Goal: Find specific page/section

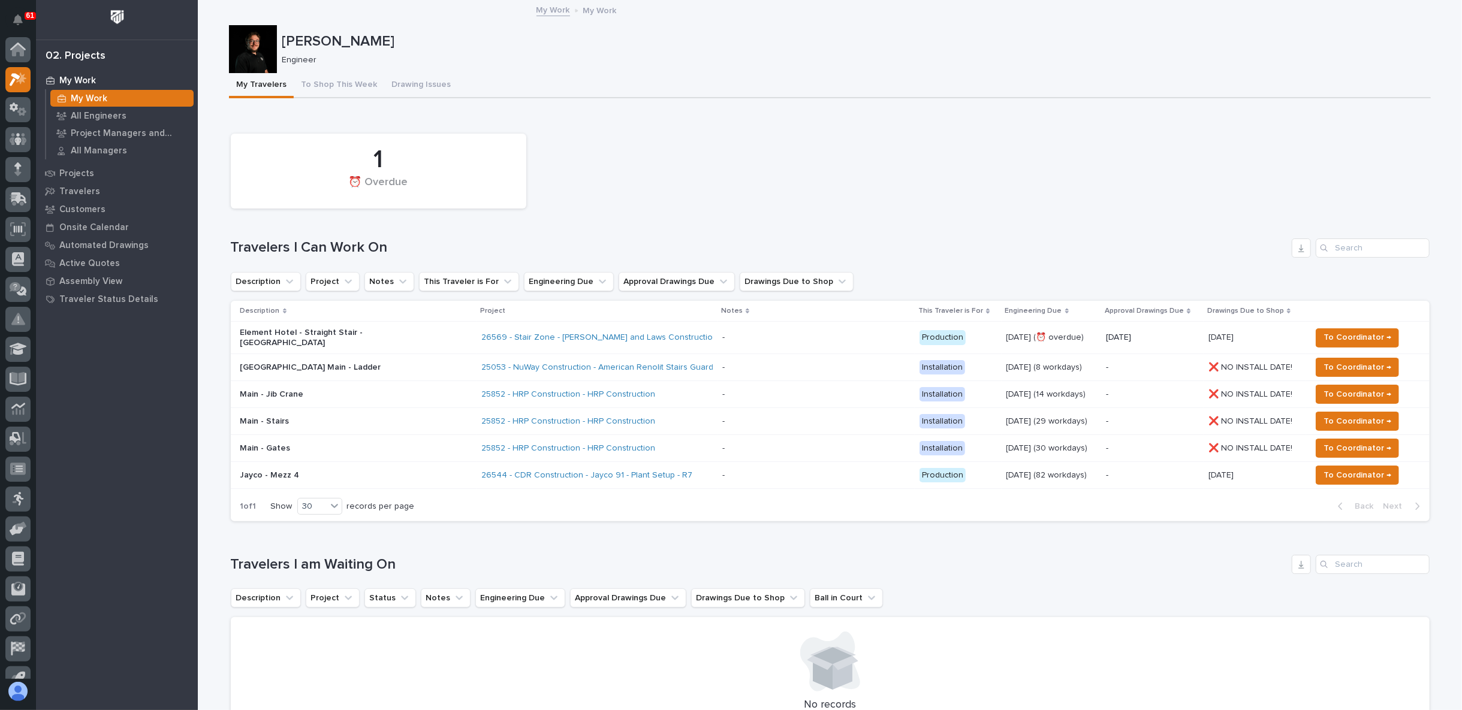
scroll to position [30, 0]
click at [14, 39] on div at bounding box center [17, 49] width 25 height 25
click at [19, 47] on icon at bounding box center [18, 50] width 12 height 12
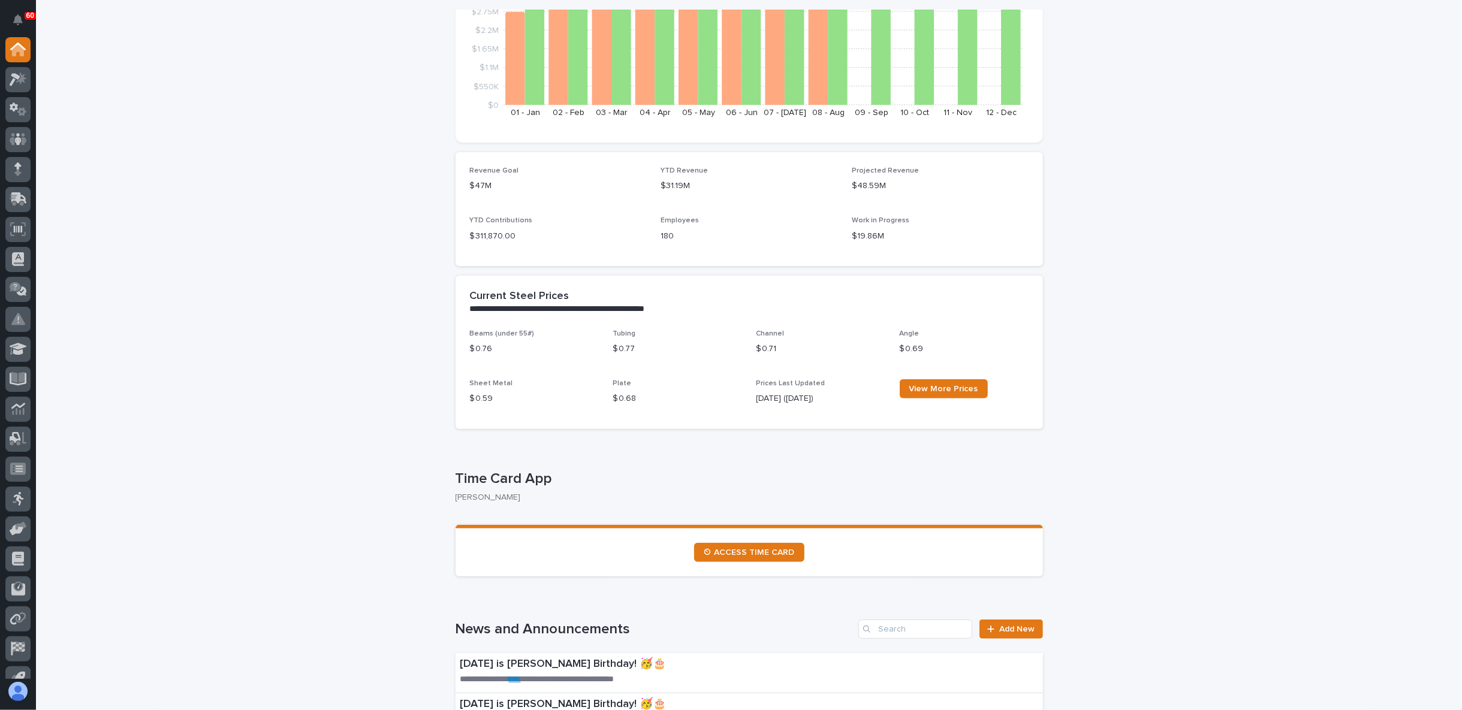
scroll to position [333, 0]
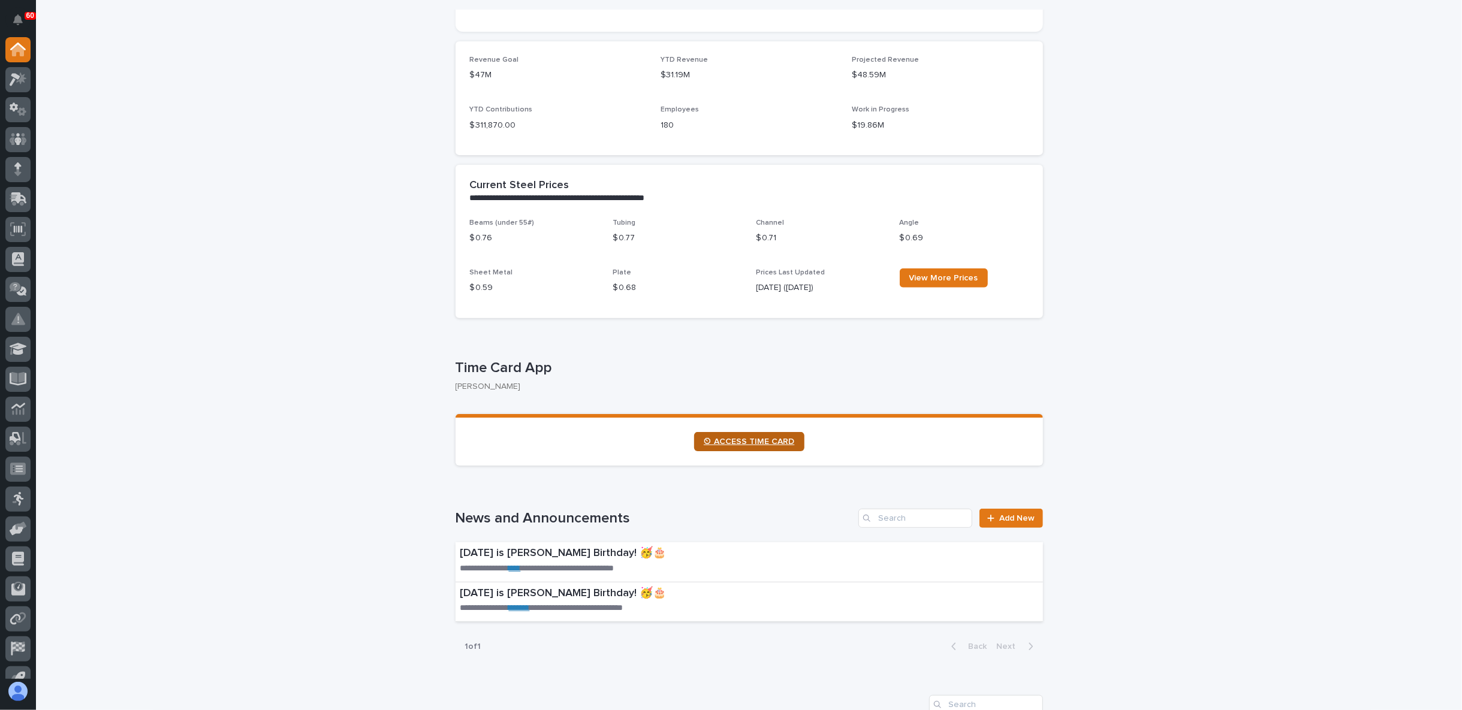
click at [728, 444] on span "⏲ ACCESS TIME CARD" at bounding box center [749, 441] width 91 height 8
